Goal: Find specific page/section: Find specific page/section

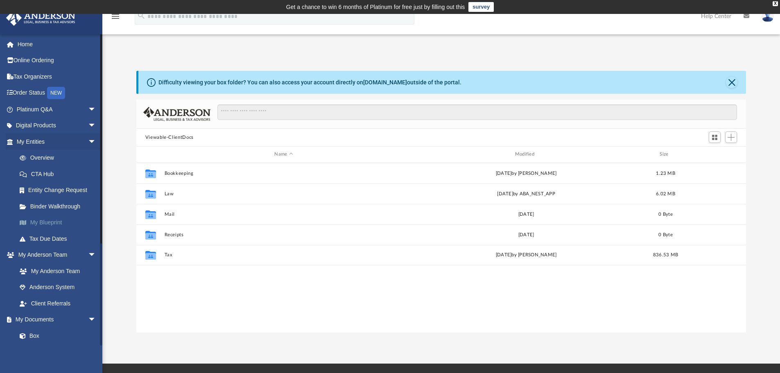
scroll to position [180, 604]
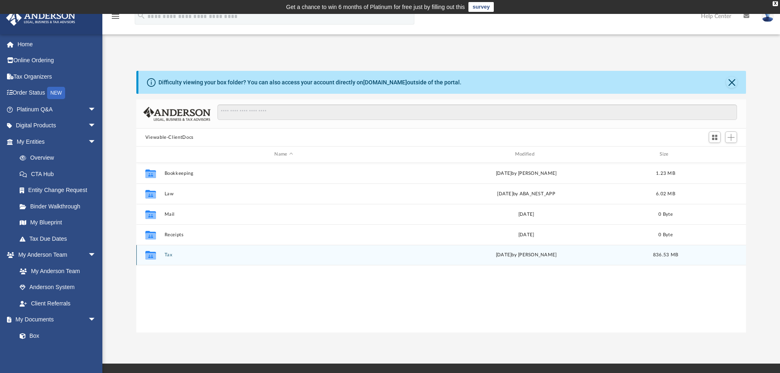
click at [150, 255] on icon "grid" at bounding box center [150, 256] width 11 height 7
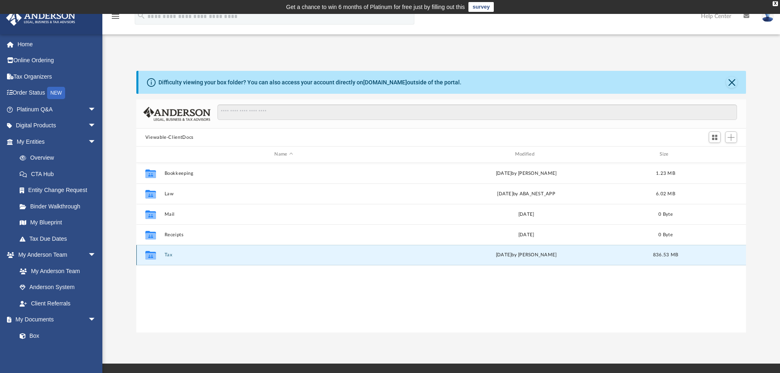
click at [150, 257] on icon "grid" at bounding box center [150, 255] width 11 height 9
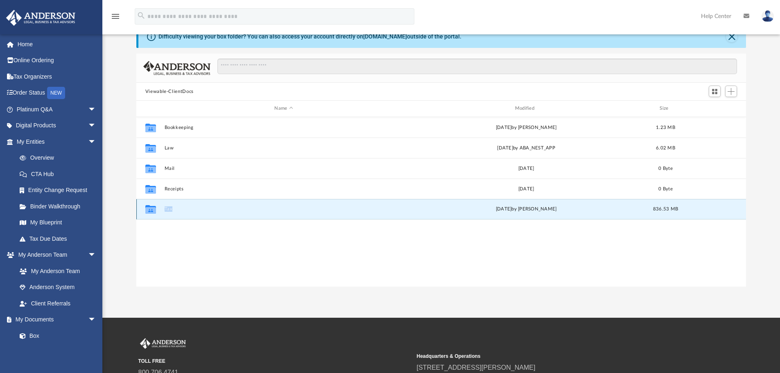
scroll to position [0, 0]
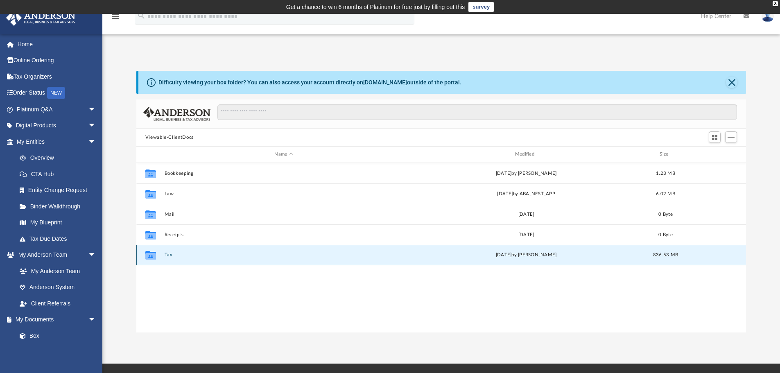
click at [418, 253] on div "Thu Sep 18 2025 by John Jacobs" at bounding box center [526, 254] width 239 height 7
click at [403, 259] on div "Collaborated Folder Tax [DATE] by [PERSON_NAME] 836.53 MB" at bounding box center [441, 255] width 610 height 20
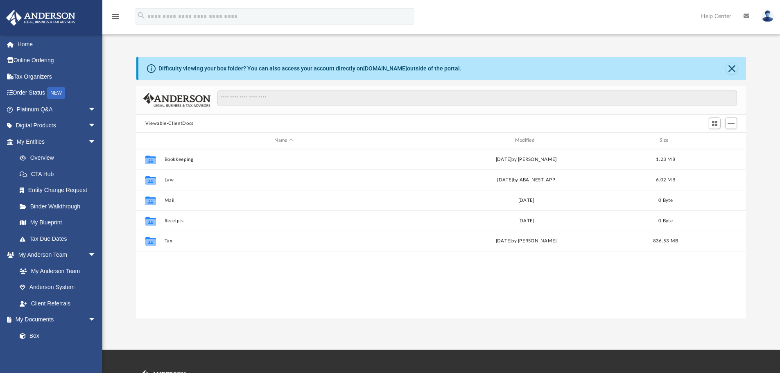
scroll to position [180, 604]
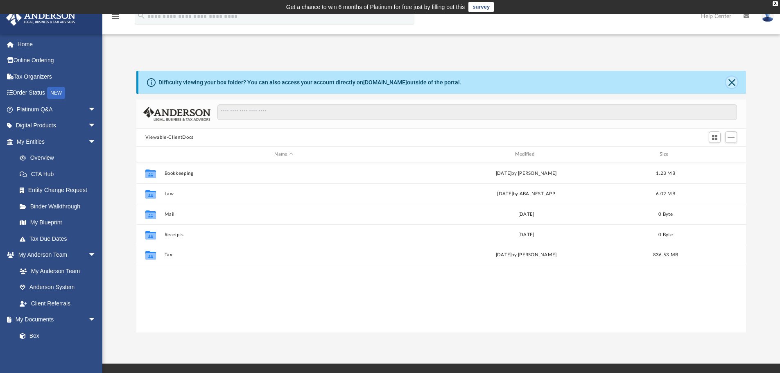
click at [729, 81] on button "Close" at bounding box center [731, 82] width 11 height 11
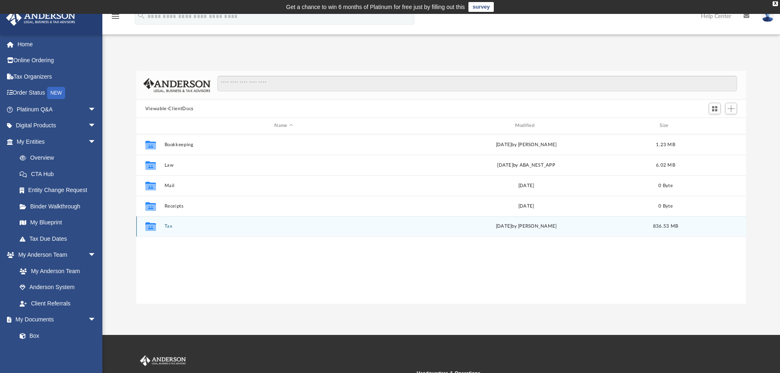
click at [454, 233] on div "Collaborated Folder Tax [DATE] by [PERSON_NAME] 836.53 MB" at bounding box center [441, 226] width 610 height 20
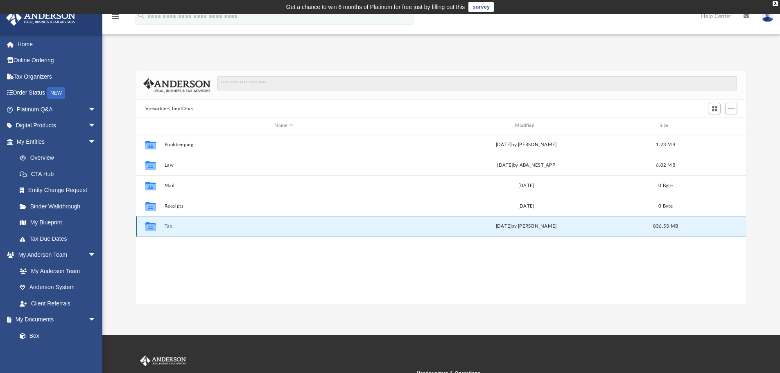
click at [454, 233] on div "Collaborated Folder Tax [DATE] by [PERSON_NAME] 836.53 MB" at bounding box center [441, 226] width 610 height 20
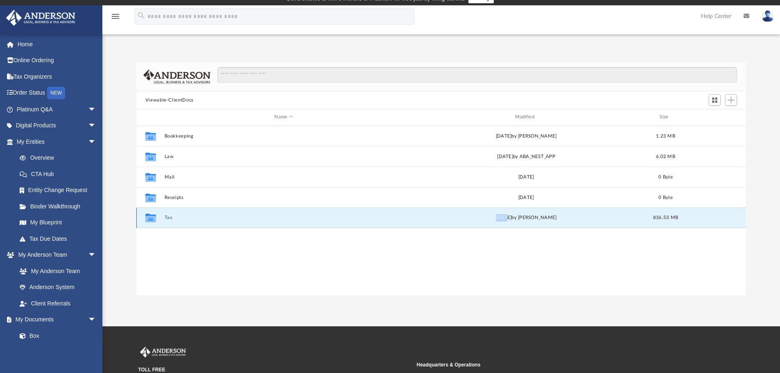
scroll to position [0, 0]
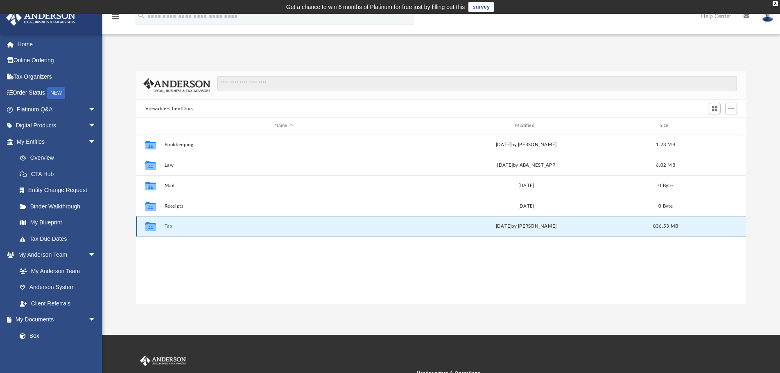
click at [356, 232] on div "Collaborated Folder Tax [DATE] by [PERSON_NAME] 836.53 MB" at bounding box center [441, 226] width 610 height 20
click at [150, 226] on icon "grid" at bounding box center [150, 226] width 11 height 9
click at [172, 252] on div "Collaborated Folder Bookkeeping [DATE] by [PERSON_NAME] 1.23 MB Collaborated Fo…" at bounding box center [441, 219] width 610 height 170
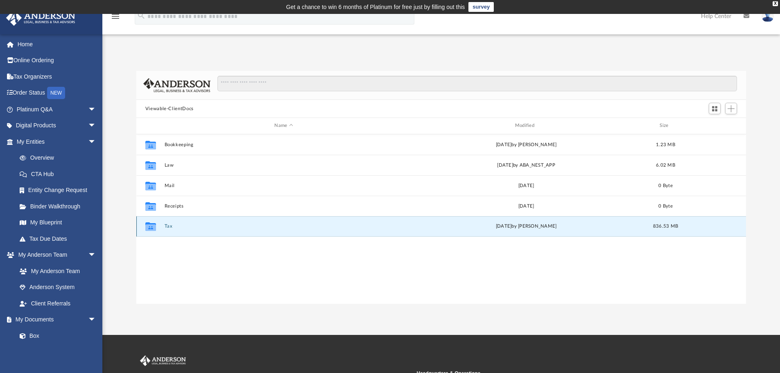
click at [166, 225] on button "Tax" at bounding box center [283, 226] width 239 height 5
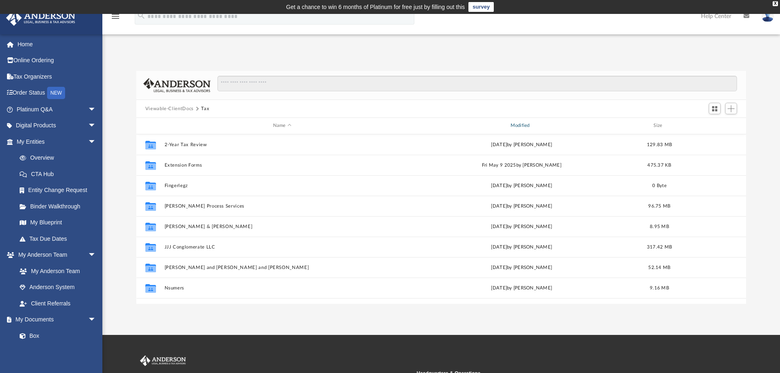
click at [526, 125] on div "Modified" at bounding box center [521, 125] width 236 height 7
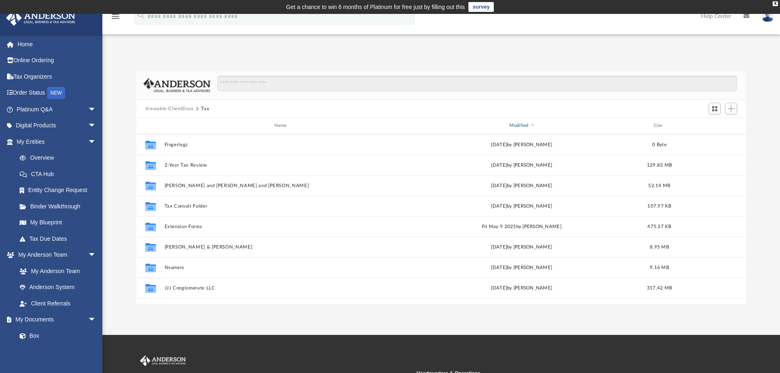
click at [520, 125] on div "Modified" at bounding box center [521, 125] width 236 height 7
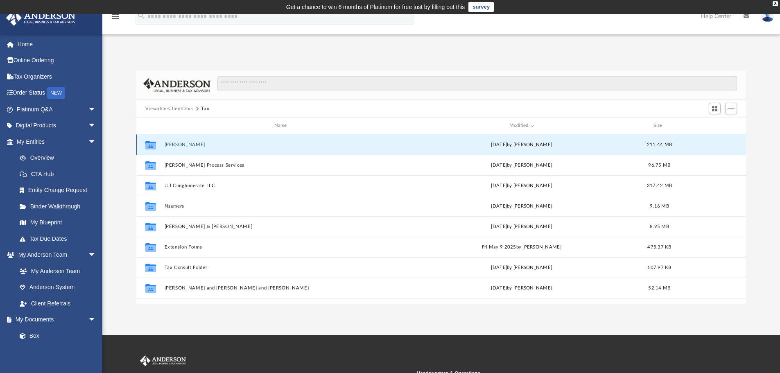
click at [172, 144] on button "[PERSON_NAME]" at bounding box center [282, 144] width 236 height 5
